Goal: Find specific page/section: Find specific page/section

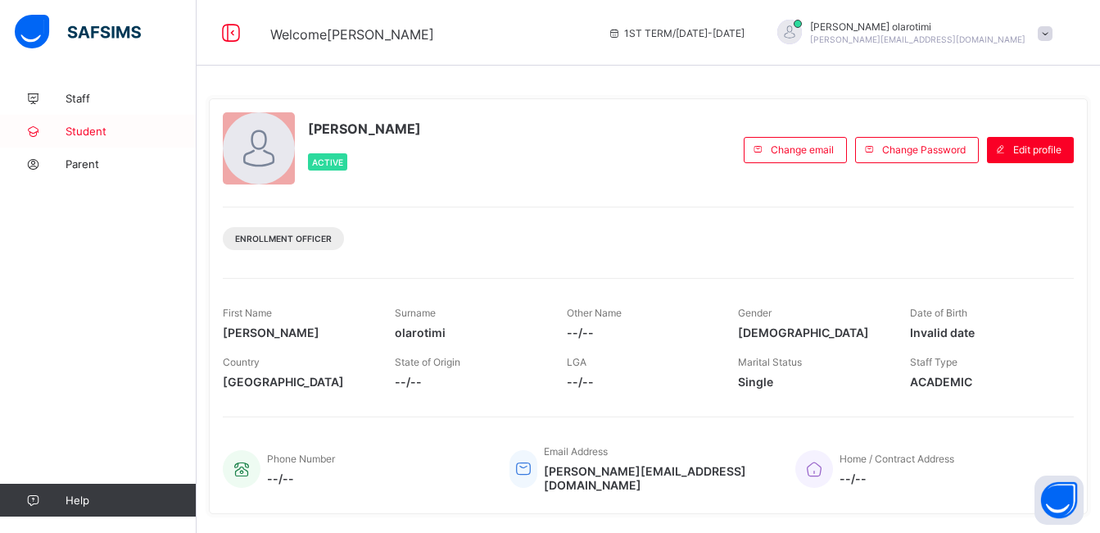
click at [88, 134] on span "Student" at bounding box center [131, 131] width 131 height 13
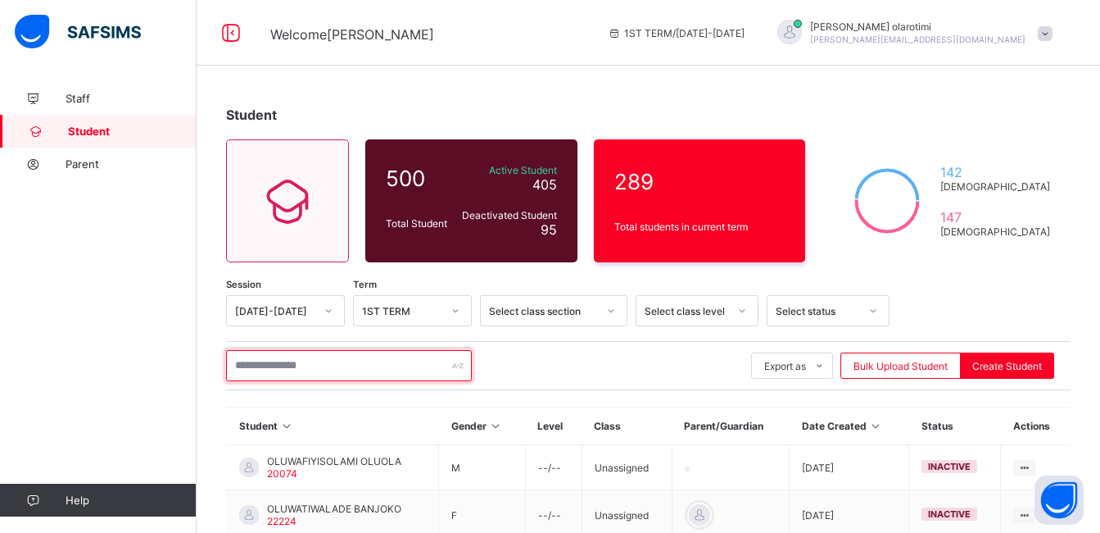
click at [369, 367] on input "text" at bounding box center [349, 365] width 246 height 31
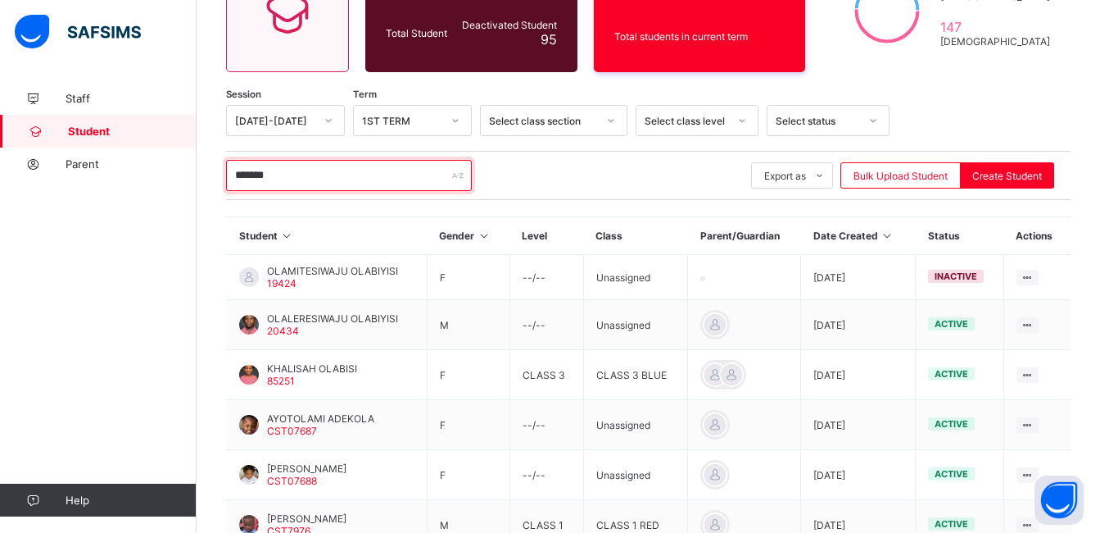
scroll to position [199, 0]
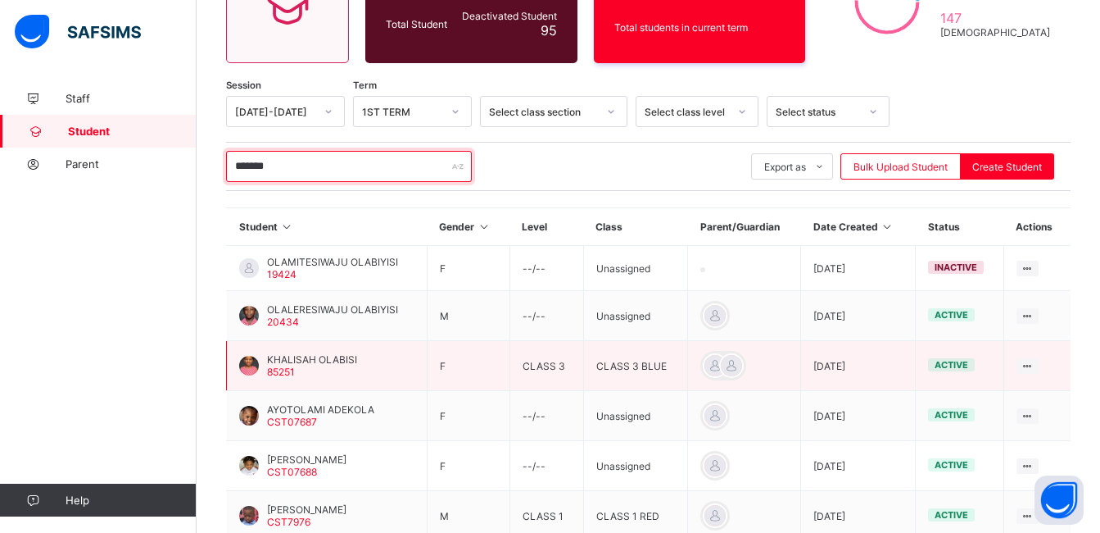
type input "*******"
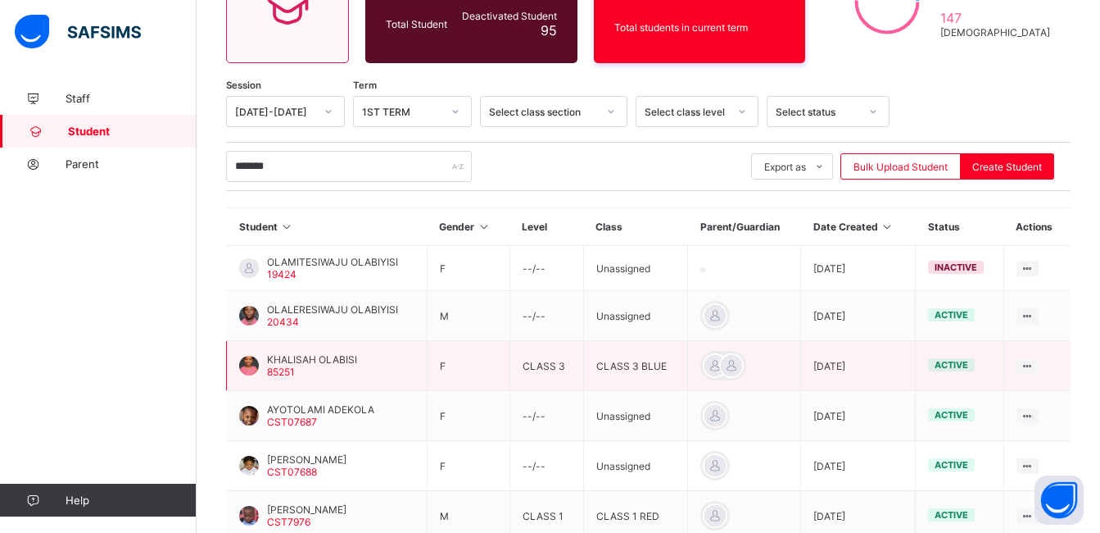
click at [583, 367] on td "CLASS 3" at bounding box center [547, 366] width 74 height 50
click at [318, 356] on span "KHALISAH OLABISI" at bounding box center [312, 359] width 90 height 12
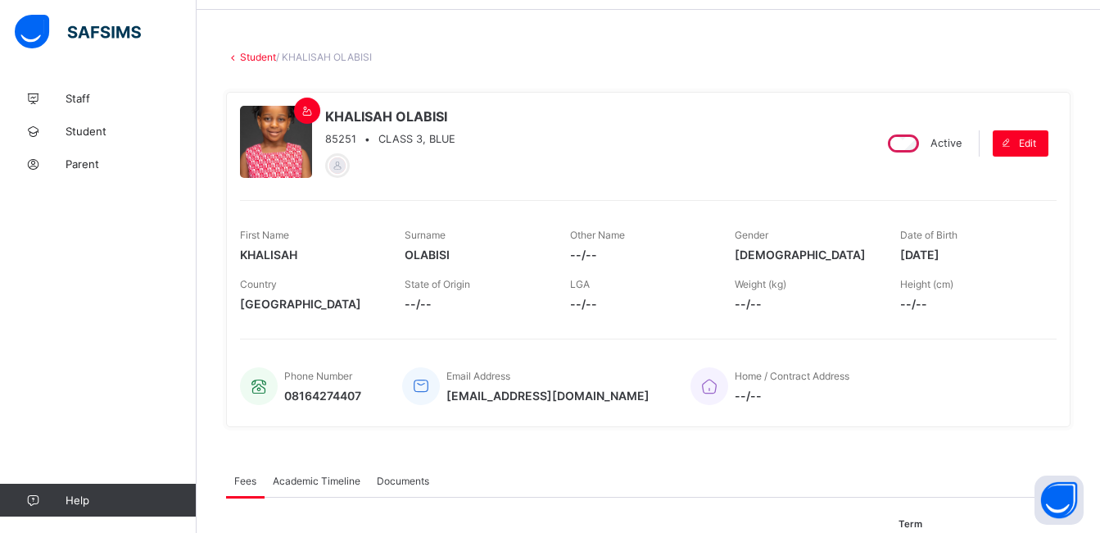
scroll to position [57, 0]
